Goal: Information Seeking & Learning: Check status

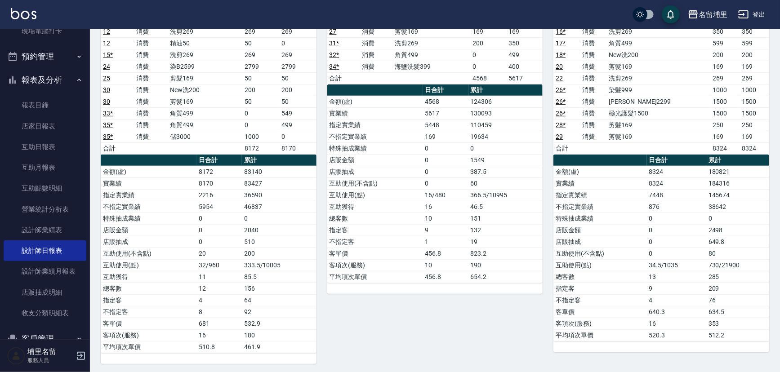
scroll to position [180, 0]
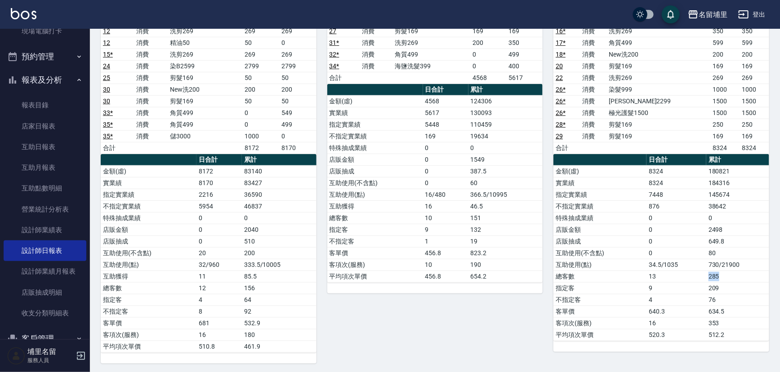
drag, startPoint x: 699, startPoint y: 274, endPoint x: 725, endPoint y: 274, distance: 26.1
click at [725, 274] on tr "總客數 13 285" at bounding box center [661, 277] width 216 height 12
drag, startPoint x: 234, startPoint y: 284, endPoint x: 280, endPoint y: 284, distance: 46.3
click at [280, 284] on tr "總客數 12 156" at bounding box center [209, 288] width 216 height 12
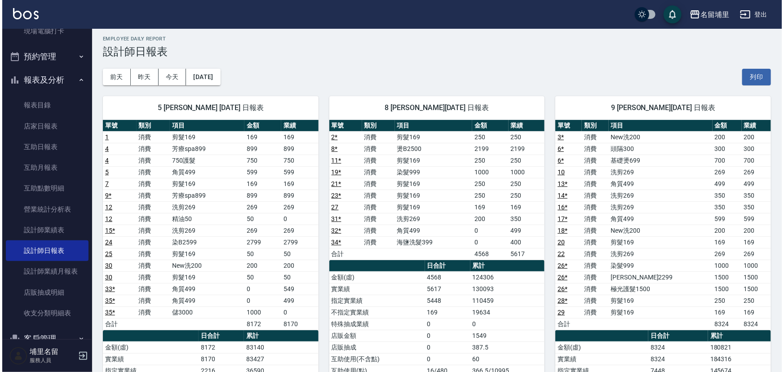
scroll to position [0, 0]
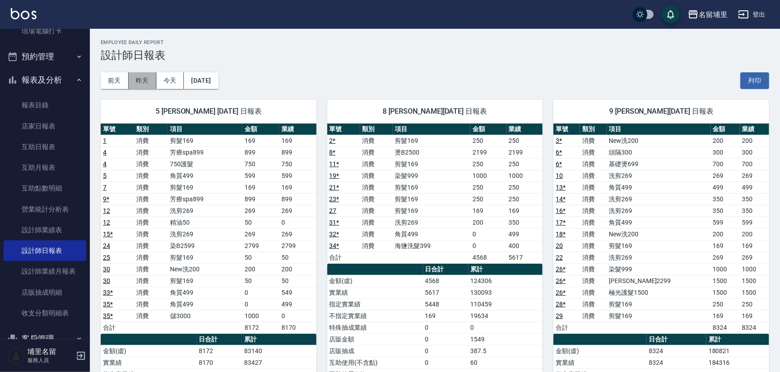
click at [139, 82] on button "昨天" at bounding box center [143, 80] width 28 height 17
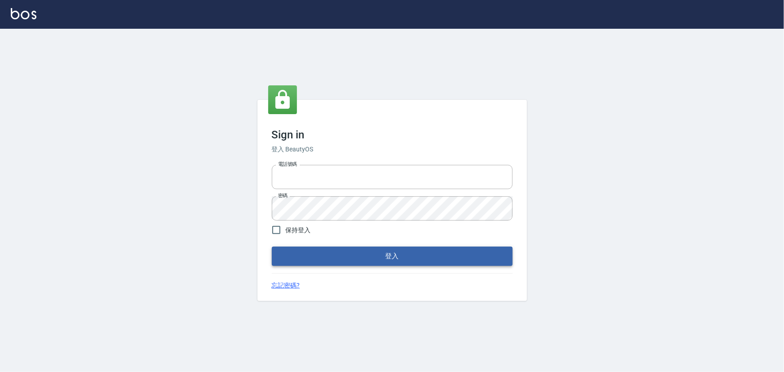
type input "2988528"
click at [410, 262] on button "登入" at bounding box center [392, 256] width 241 height 19
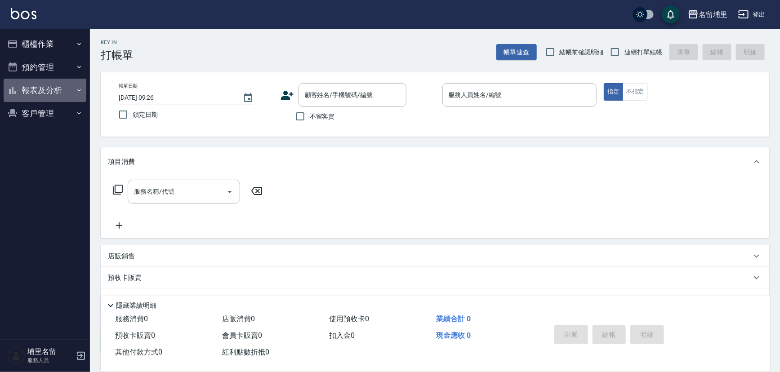
click at [46, 97] on button "報表及分析" at bounding box center [45, 90] width 83 height 23
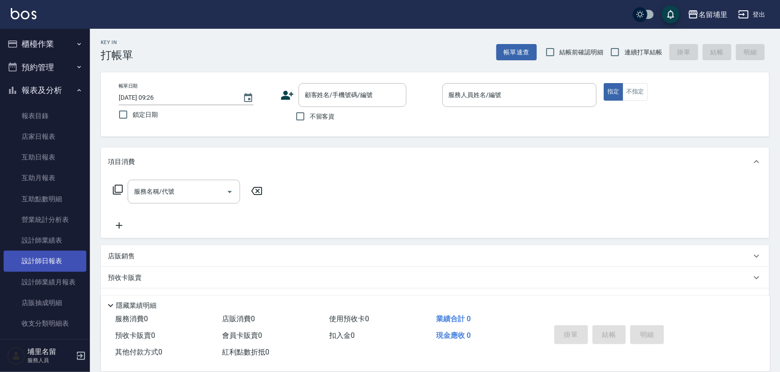
click at [58, 261] on link "設計師日報表" at bounding box center [45, 261] width 83 height 21
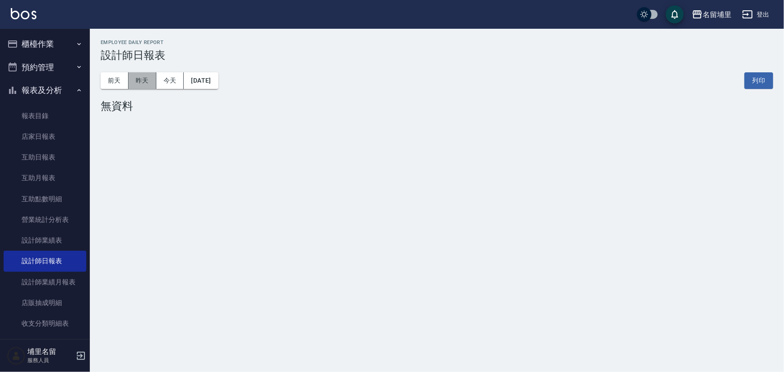
click at [151, 83] on button "昨天" at bounding box center [143, 80] width 28 height 17
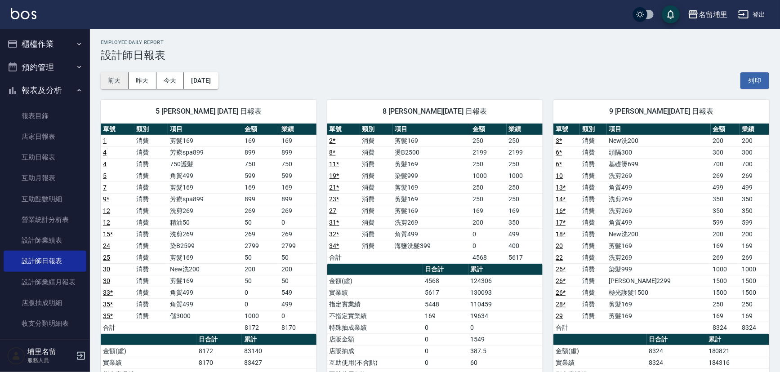
click at [113, 82] on button "前天" at bounding box center [115, 80] width 28 height 17
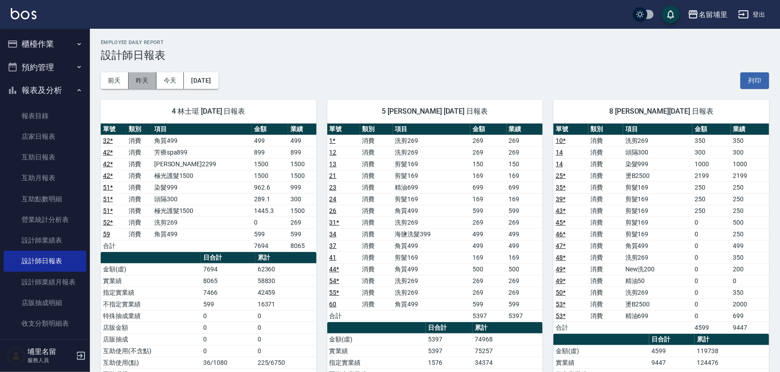
click at [140, 77] on button "昨天" at bounding box center [143, 80] width 28 height 17
